Goal: Task Accomplishment & Management: Manage account settings

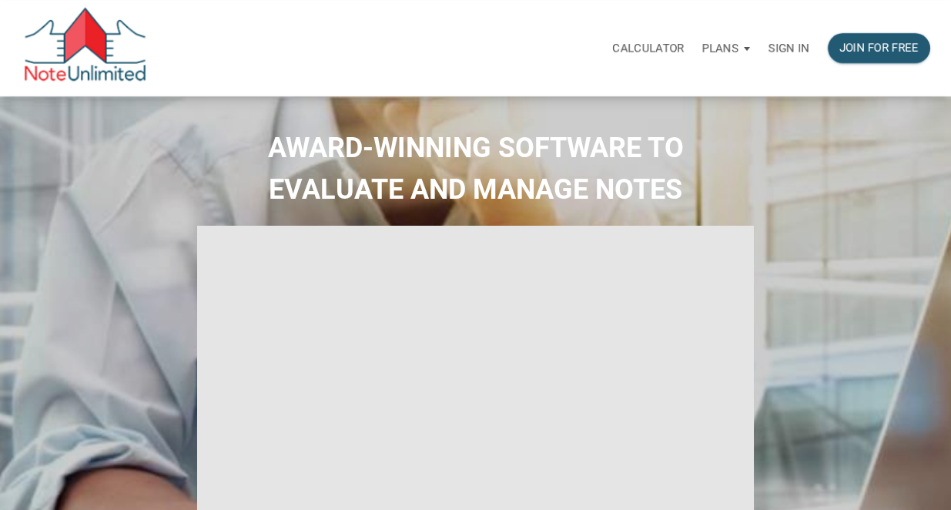
select select
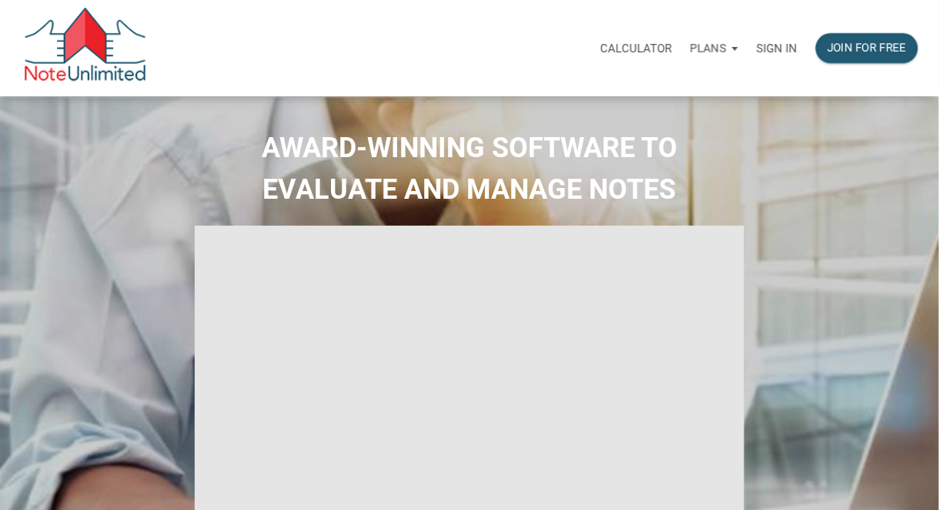
type input "Introduction to new features"
select select
click at [778, 46] on p "Sign in" at bounding box center [777, 49] width 41 height 14
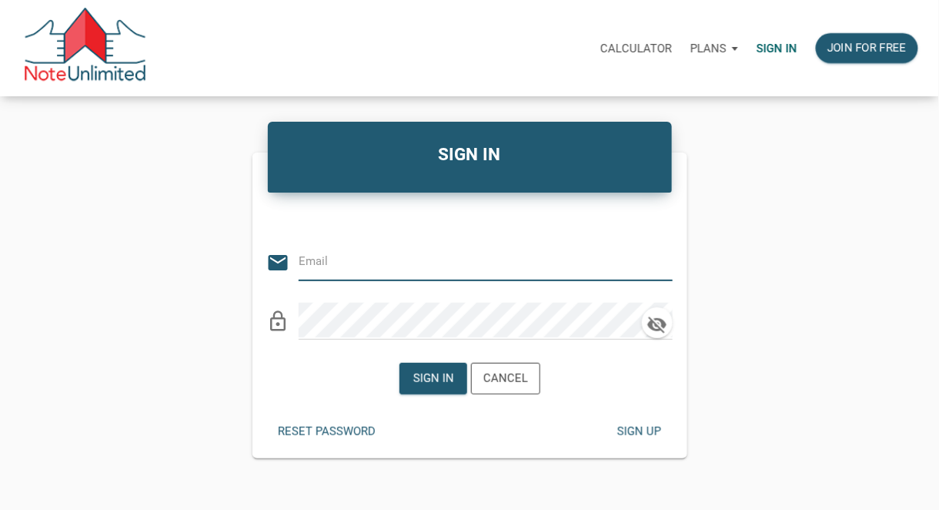
type input "[PERSON_NAME][EMAIL_ADDRESS][DOMAIN_NAME]"
click at [423, 375] on div "Sign in" at bounding box center [433, 379] width 41 height 18
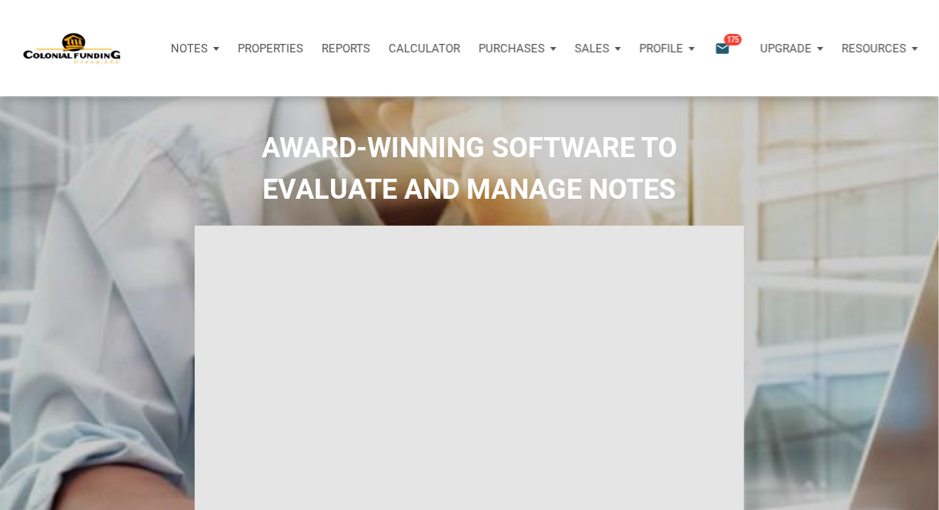
type input "Introduction to new features"
select select
click at [192, 45] on p "Notes" at bounding box center [189, 49] width 37 height 14
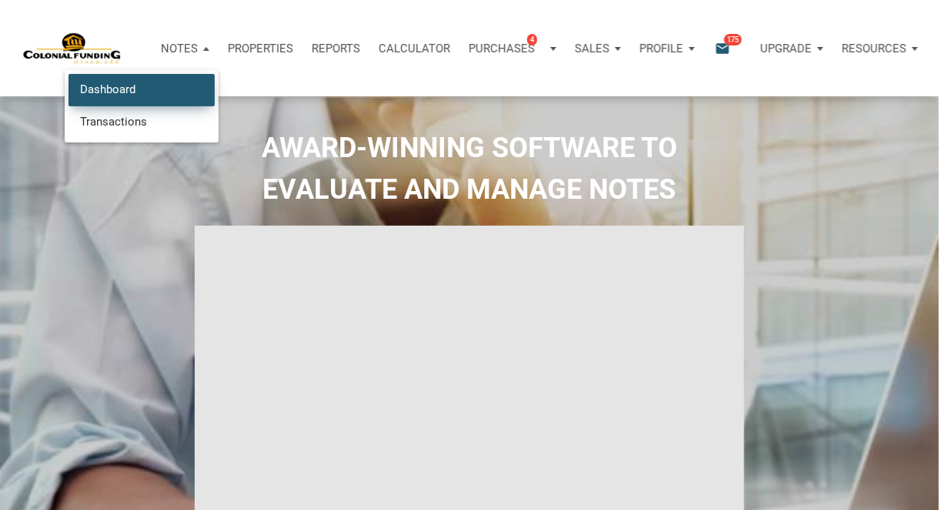
click at [120, 89] on link "Dashboard" at bounding box center [142, 90] width 146 height 32
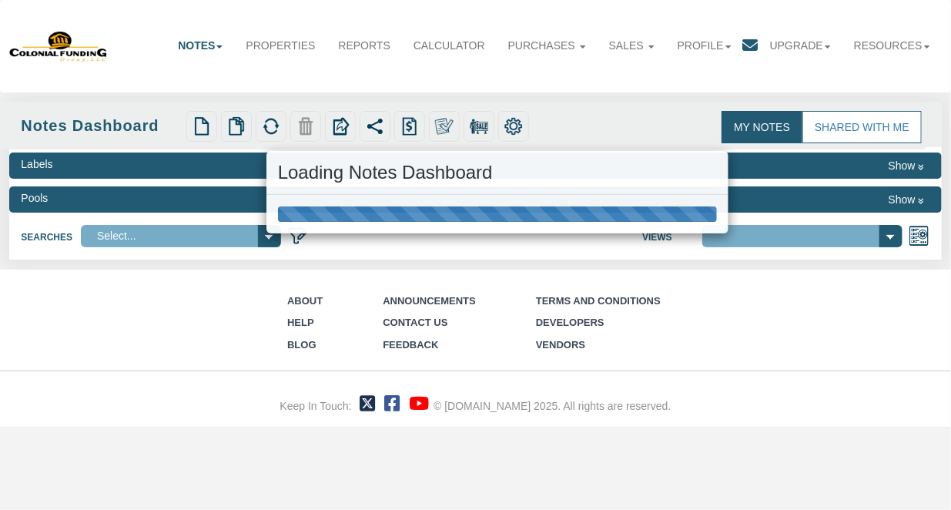
select select "316"
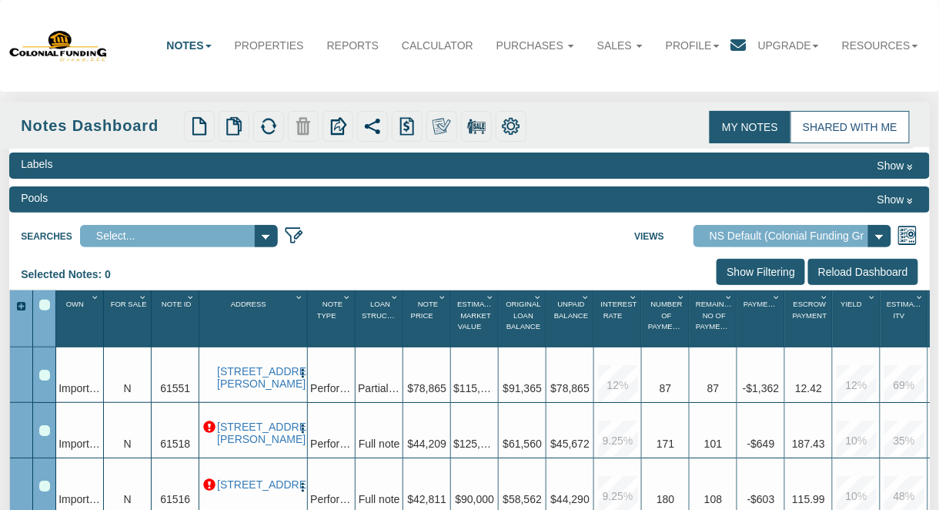
click at [830, 127] on link "Shared with Me" at bounding box center [850, 127] width 119 height 32
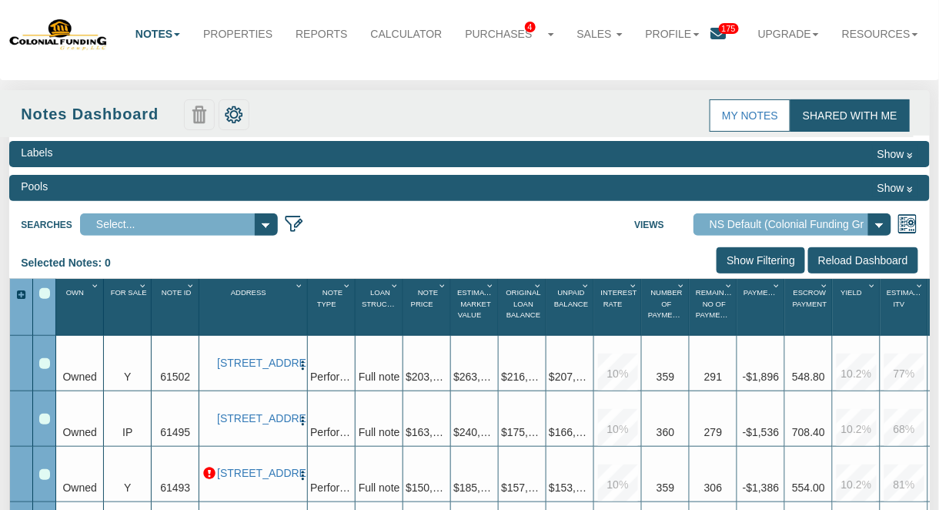
scroll to position [9, 0]
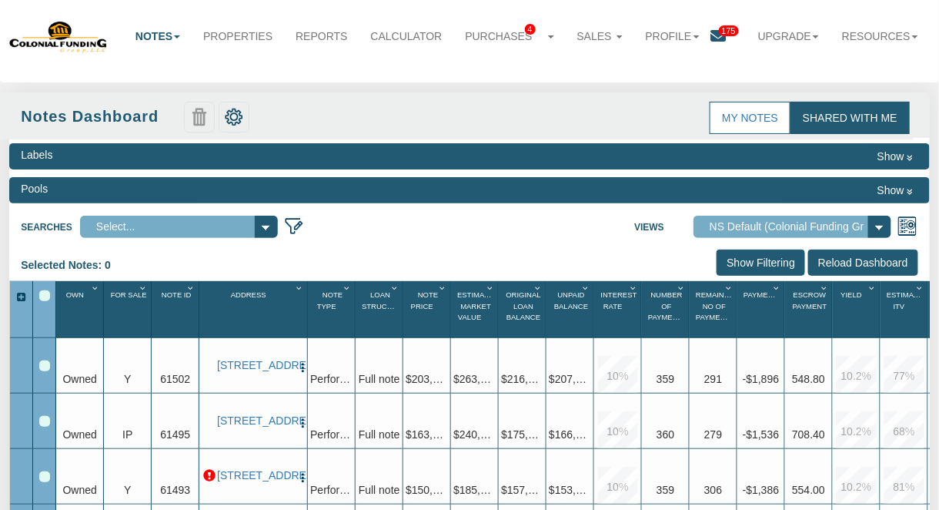
click at [840, 252] on input "Reload Dashboard" at bounding box center [863, 262] width 110 height 26
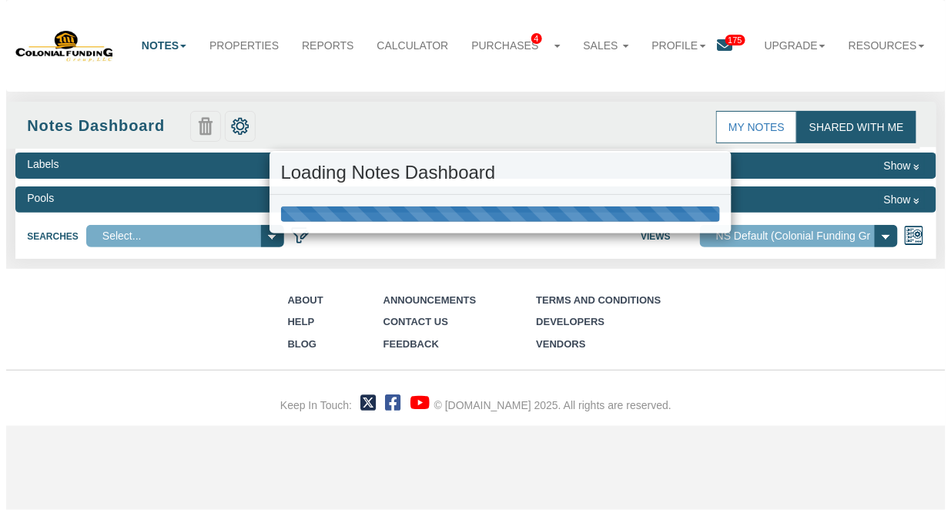
scroll to position [0, 0]
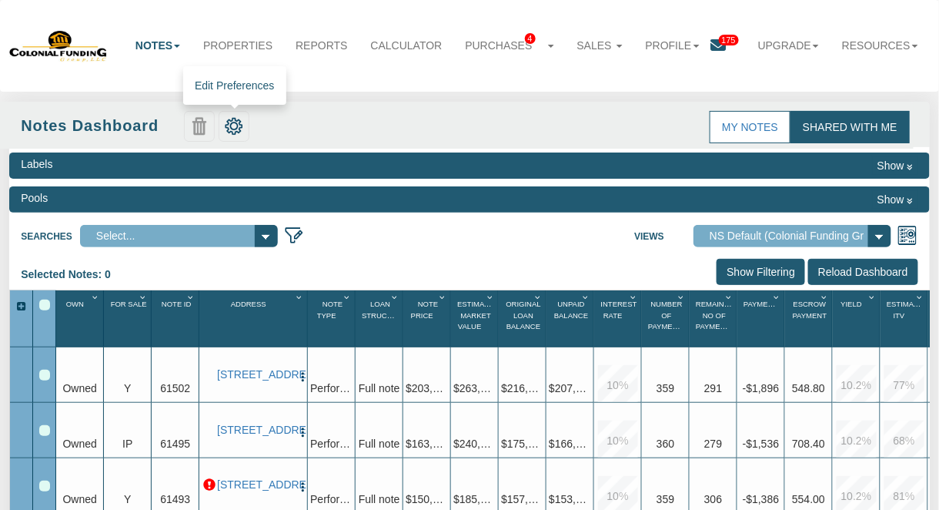
click at [229, 121] on img at bounding box center [234, 126] width 18 height 18
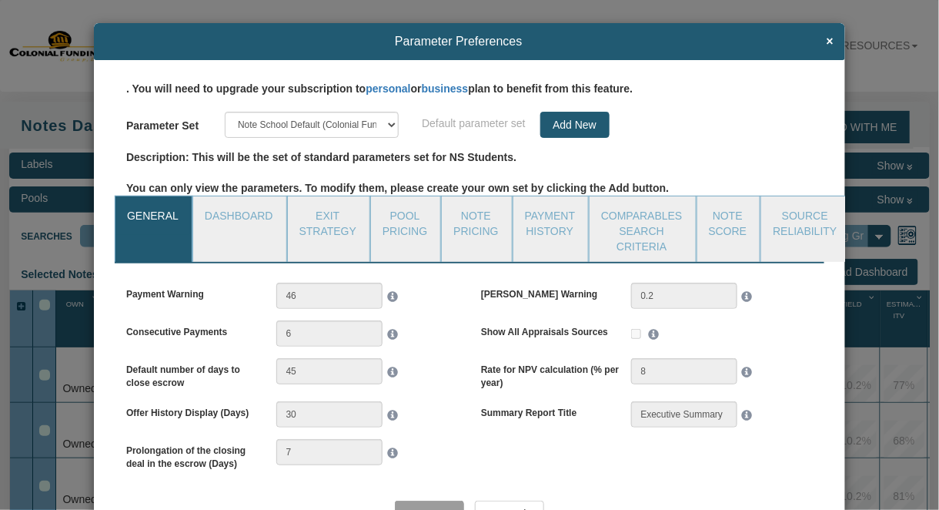
select select "object:2149"
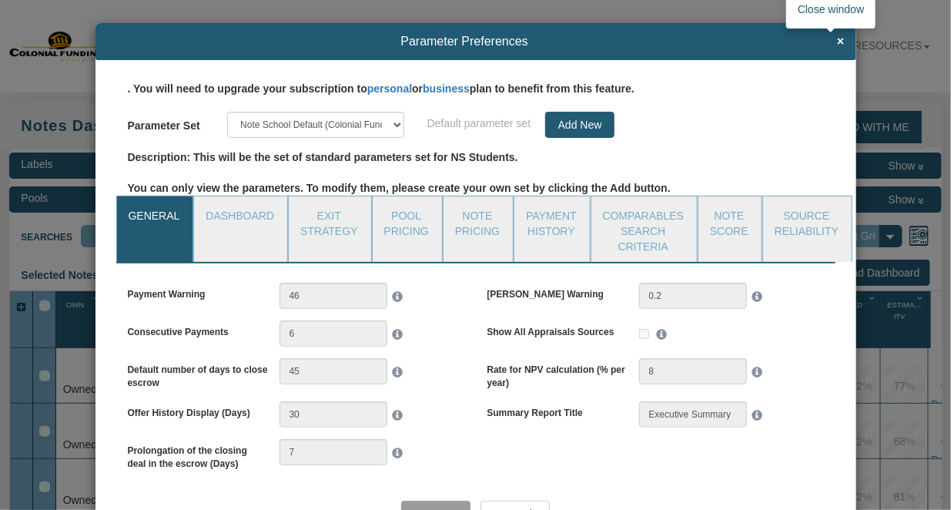
click at [837, 40] on span "×" at bounding box center [840, 42] width 7 height 14
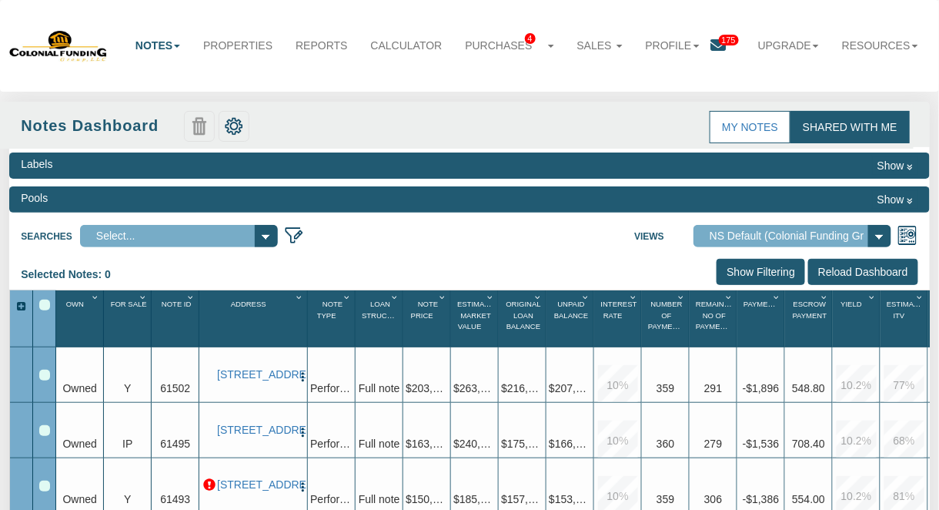
click at [875, 233] on select "Default View NS Default (Colonial Funding Group) (Colonial Funding Group) tom v…" at bounding box center [793, 236] width 198 height 22
click at [667, 45] on link "Profile" at bounding box center [672, 45] width 77 height 34
click at [645, 97] on link "Logout" at bounding box center [685, 99] width 122 height 20
